Goal: Information Seeking & Learning: Learn about a topic

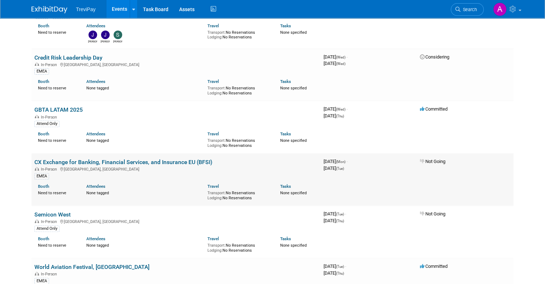
scroll to position [215, 0]
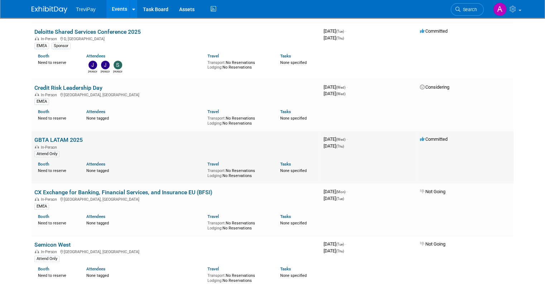
click at [64, 139] on link "GBTA LATAM 2025" at bounding box center [58, 139] width 48 height 7
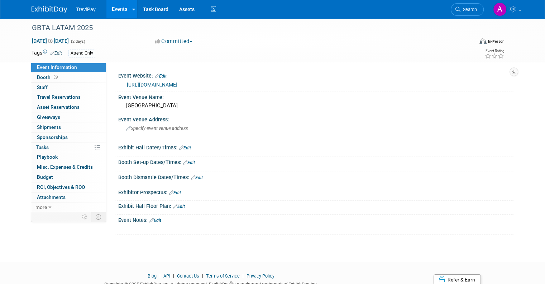
click at [178, 83] on link "[URL][DOMAIN_NAME]" at bounding box center [152, 85] width 51 height 6
click at [37, 76] on span "Booth" at bounding box center [48, 77] width 22 height 6
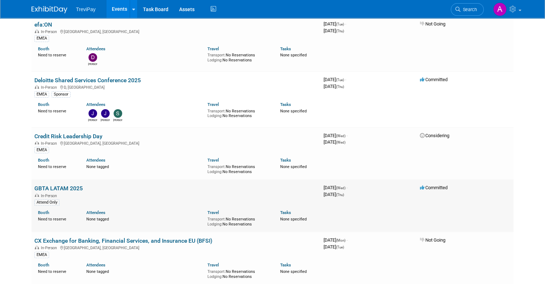
scroll to position [179, 0]
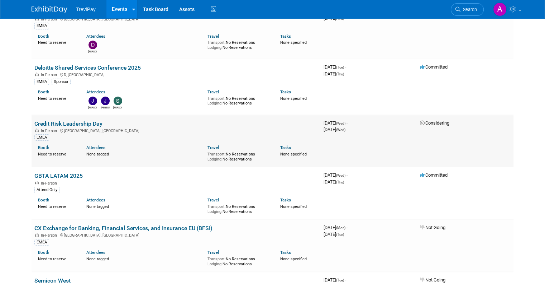
click at [91, 123] on link "Credit Risk Leadership Day" at bounding box center [68, 123] width 68 height 7
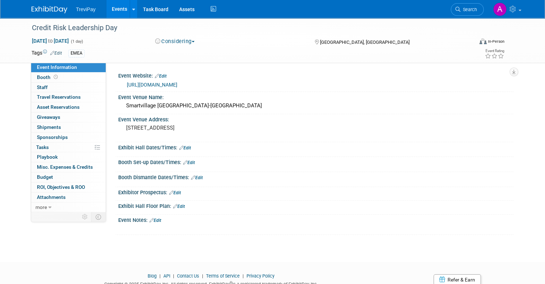
click at [178, 88] on link "[URL][DOMAIN_NAME]" at bounding box center [152, 85] width 51 height 6
